Goal: Navigation & Orientation: Find specific page/section

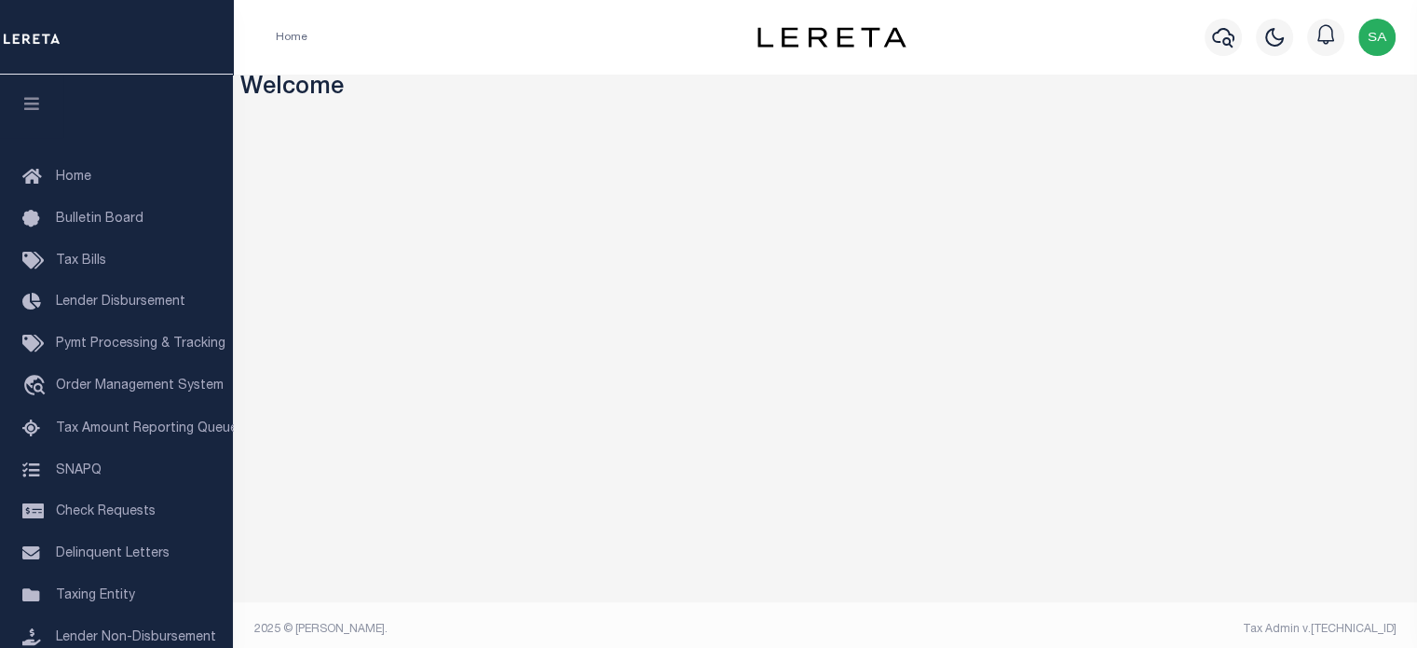
click at [660, 20] on div "Home" at bounding box center [499, 37] width 476 height 39
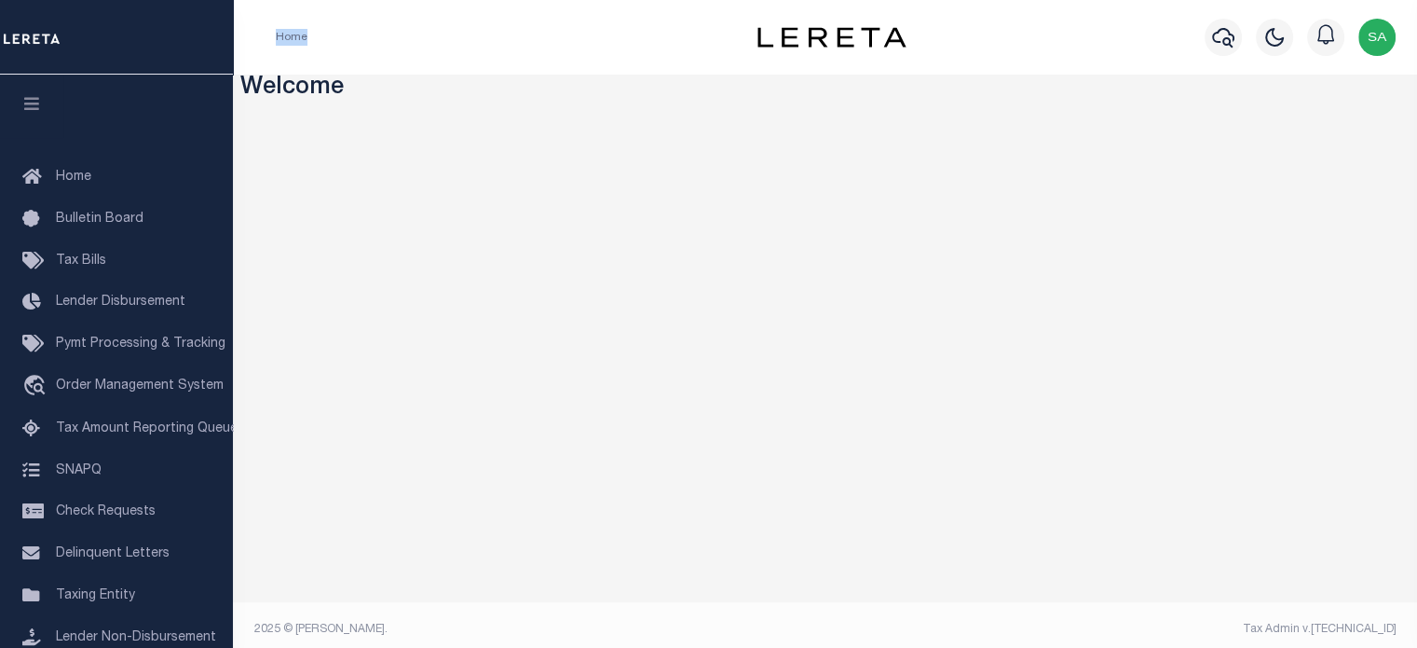
click at [660, 20] on div "Home" at bounding box center [499, 37] width 476 height 39
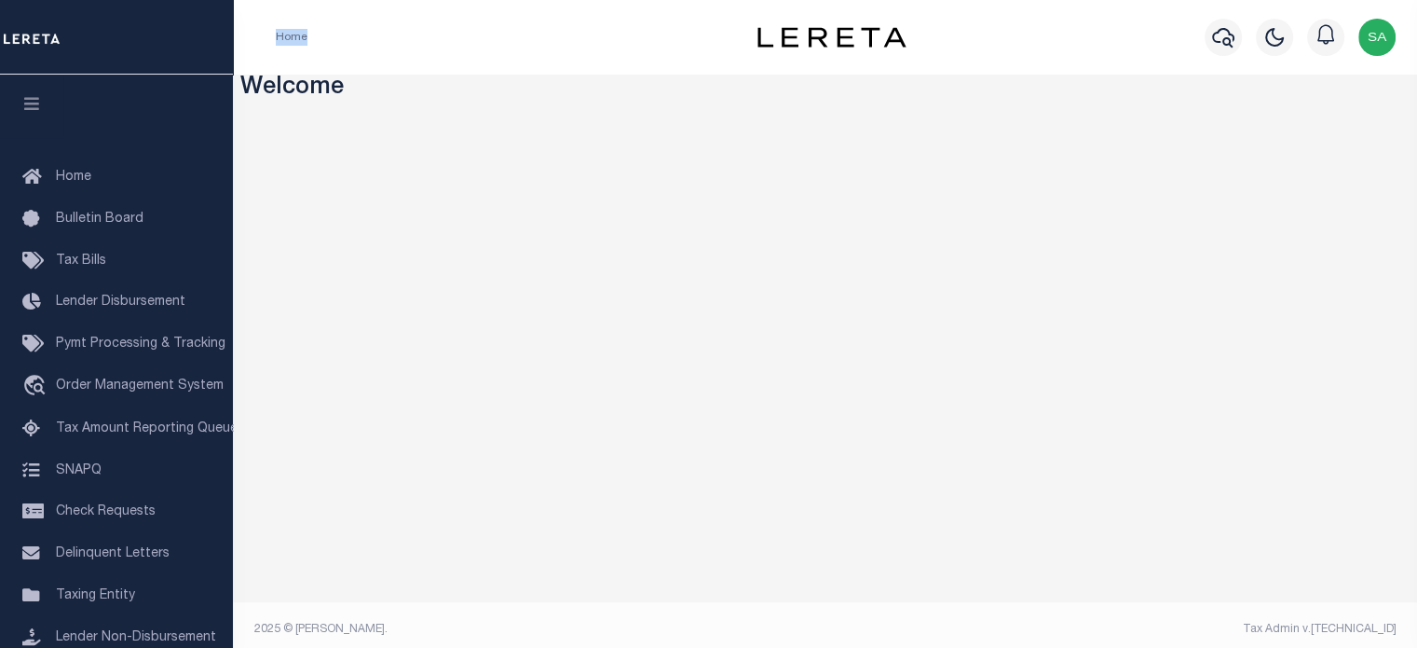
click at [660, 20] on div "Home" at bounding box center [499, 37] width 476 height 39
click at [581, 40] on div "Home" at bounding box center [499, 37] width 476 height 39
